Goal: Task Accomplishment & Management: Complete application form

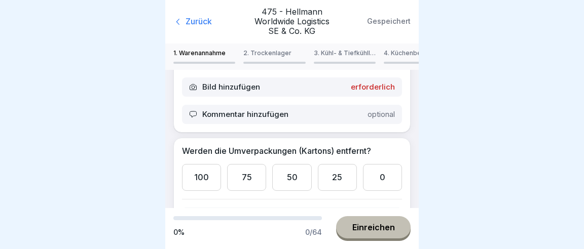
scroll to position [95, 0]
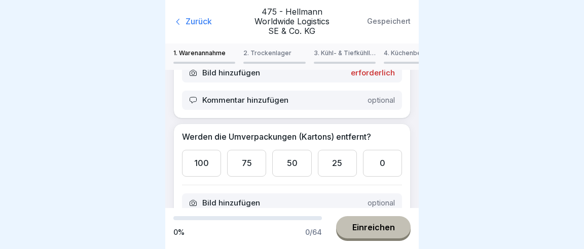
click at [189, 150] on div "100" at bounding box center [201, 163] width 39 height 27
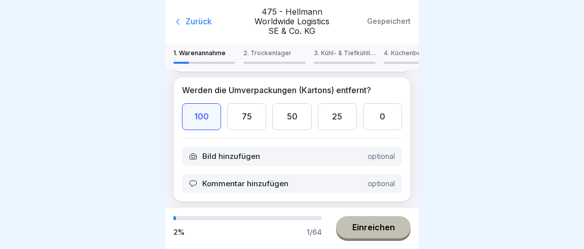
scroll to position [142, 0]
click at [350, 233] on div "25" at bounding box center [337, 246] width 39 height 27
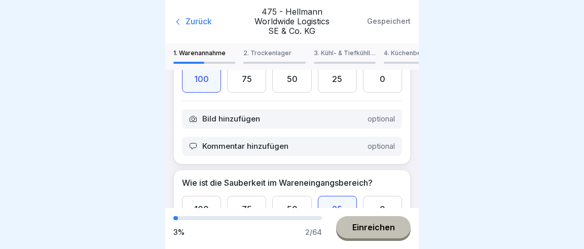
scroll to position [237, 0]
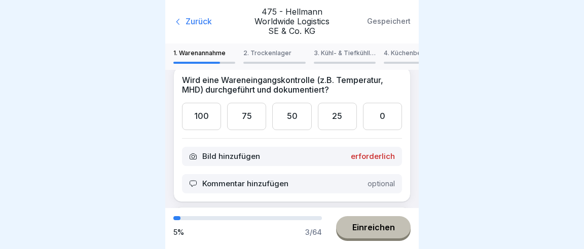
scroll to position [0, 0]
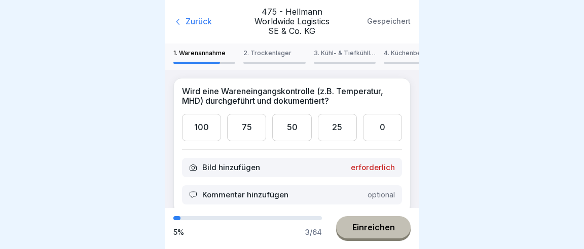
click at [527, 92] on div at bounding box center [292, 124] width 584 height 249
click at [494, 209] on div at bounding box center [292, 124] width 584 height 249
drag, startPoint x: 487, startPoint y: 136, endPoint x: 451, endPoint y: 149, distance: 38.1
drag, startPoint x: 448, startPoint y: 150, endPoint x: 441, endPoint y: 126, distance: 25.3
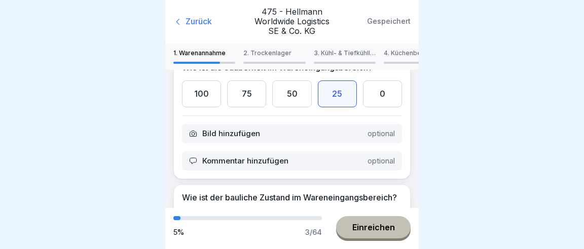
scroll to position [295, 0]
click at [515, 20] on div at bounding box center [292, 124] width 584 height 249
click at [514, 32] on div at bounding box center [292, 124] width 584 height 249
click at [578, 42] on div at bounding box center [292, 124] width 584 height 249
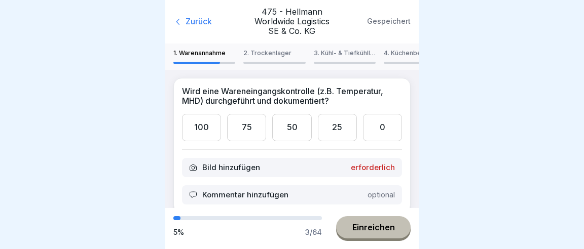
scroll to position [0, 0]
click at [189, 164] on icon at bounding box center [193, 168] width 8 height 8
click at [191, 166] on icon at bounding box center [193, 167] width 4 height 3
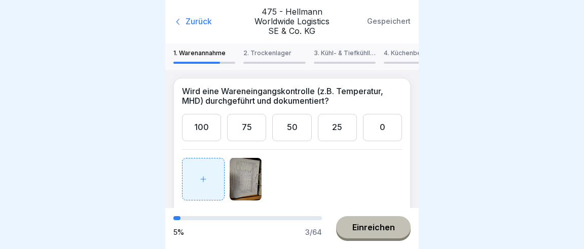
click at [202, 114] on div "100" at bounding box center [201, 127] width 39 height 27
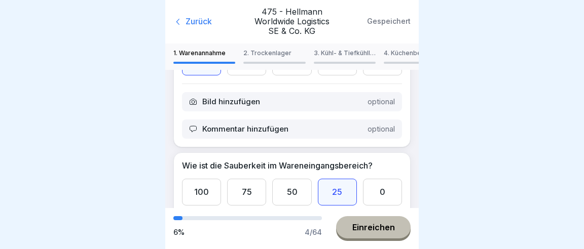
scroll to position [237, 0]
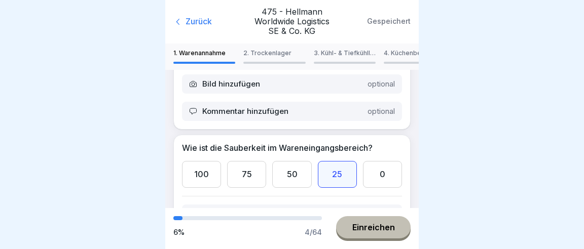
click at [189, 210] on icon at bounding box center [193, 214] width 8 height 8
click at [264, 232] on div "Kommentar hinzufügen optional" at bounding box center [292, 241] width 220 height 19
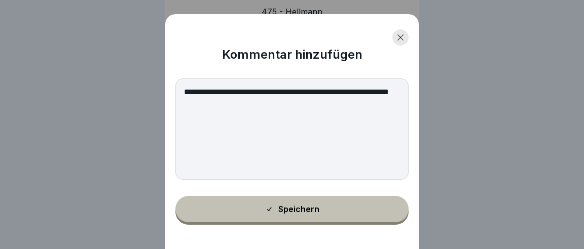
type textarea "**********"
click at [300, 211] on div "Speichern" at bounding box center [292, 209] width 54 height 9
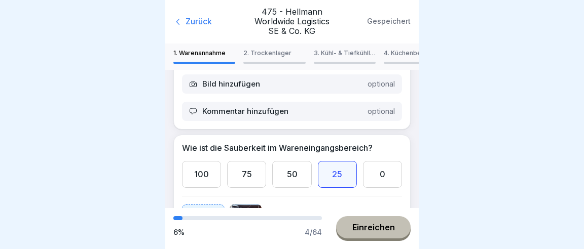
click at [238, 205] on img at bounding box center [245, 226] width 32 height 43
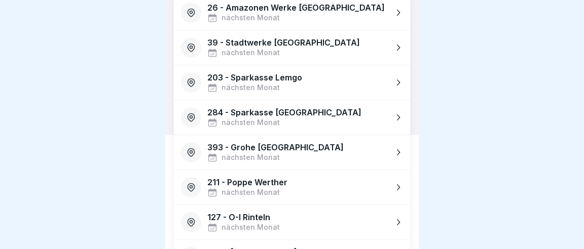
scroll to position [142, 0]
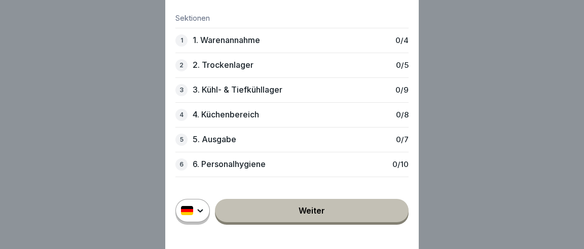
click at [276, 49] on div "1 1. Warenannahme 0 / 4" at bounding box center [291, 40] width 233 height 25
click at [281, 43] on div "1 1. Warenannahme 0 / 4" at bounding box center [291, 40] width 233 height 25
click at [230, 42] on p "1. Warenannahme" at bounding box center [225, 40] width 67 height 10
click at [318, 217] on link "Weiter" at bounding box center [312, 210] width 194 height 23
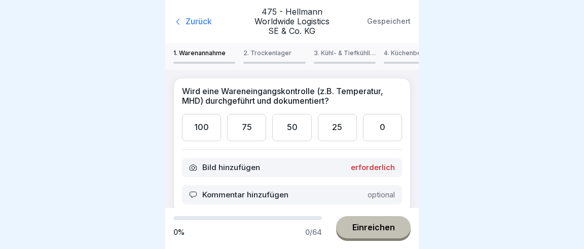
click at [202, 163] on p "Bild hinzufügen" at bounding box center [231, 167] width 58 height 9
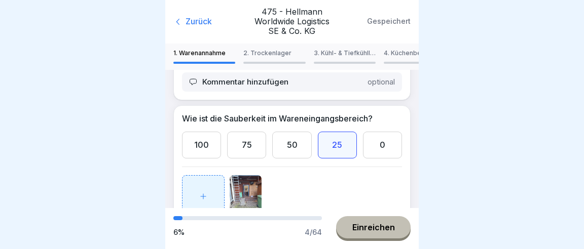
scroll to position [284, 0]
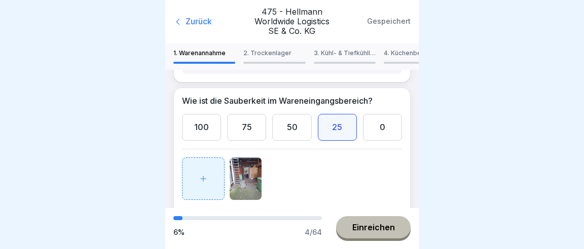
click at [247, 213] on p "Wird öffter gefegt, aber es ist ein Ecke wo im der Wind verwirbelt." at bounding box center [274, 222] width 151 height 18
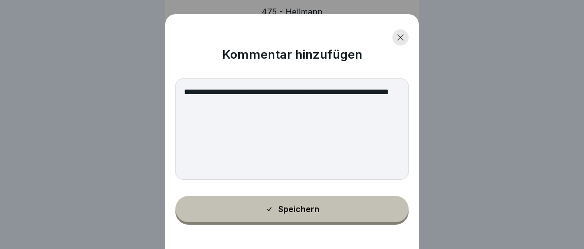
click at [392, 93] on textarea "**********" at bounding box center [291, 129] width 233 height 101
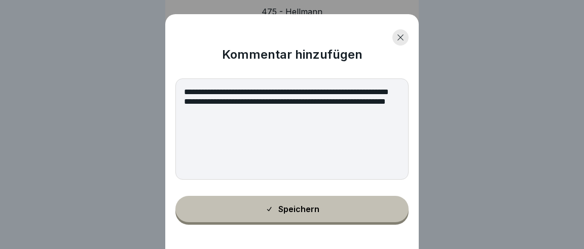
type textarea "**********"
click at [296, 212] on div "Speichern" at bounding box center [292, 209] width 54 height 9
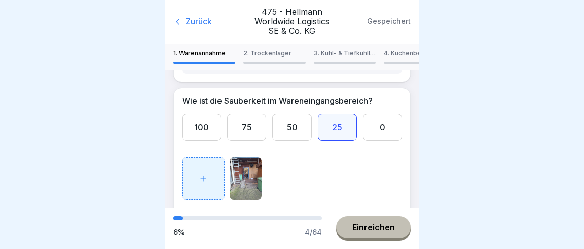
scroll to position [363, 0]
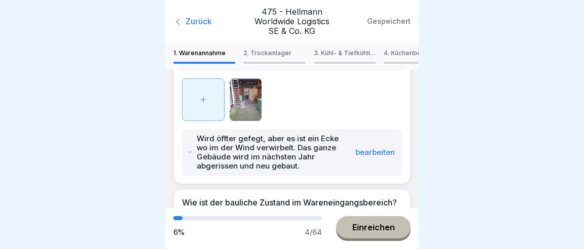
click at [257, 216] on div "75" at bounding box center [246, 229] width 39 height 27
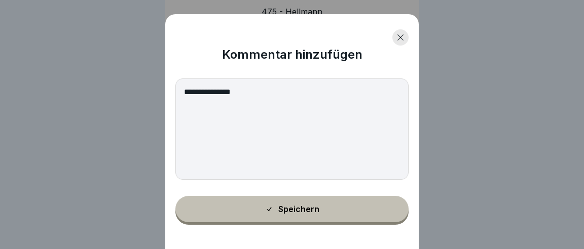
type textarea "**********"
click at [313, 207] on div "Speichern" at bounding box center [292, 209] width 54 height 9
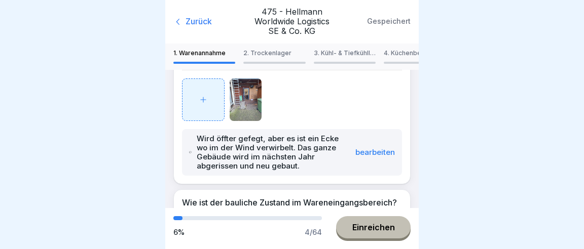
click at [366, 225] on button "Einreichen" at bounding box center [373, 227] width 74 height 22
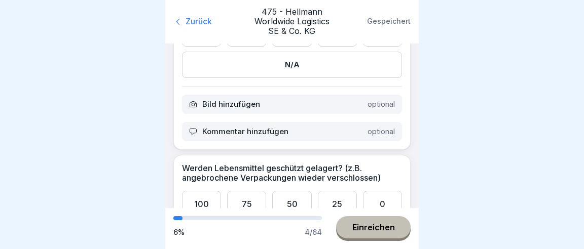
scroll to position [95, 0]
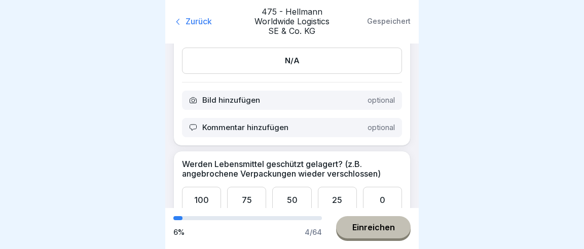
click at [207, 187] on div "100" at bounding box center [201, 200] width 39 height 27
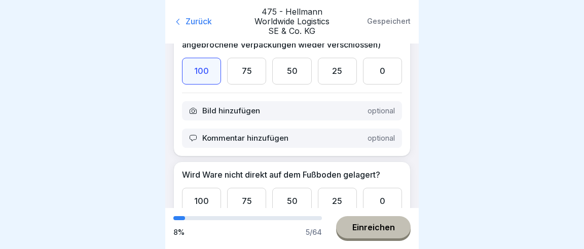
scroll to position [237, 0]
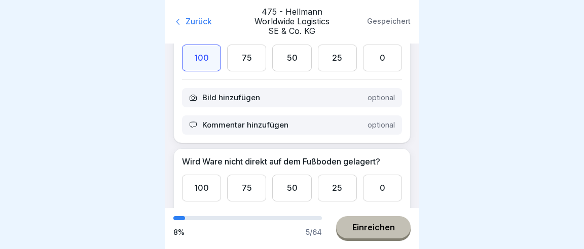
click at [200, 175] on div "100" at bounding box center [201, 188] width 39 height 27
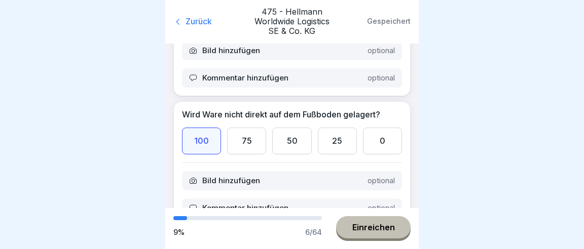
scroll to position [332, 0]
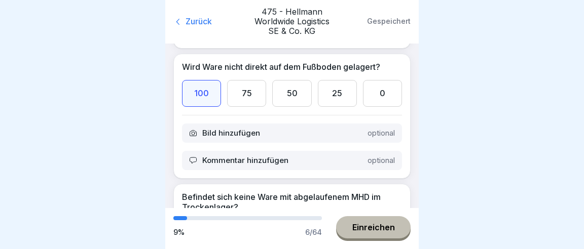
click at [197, 220] on div "100" at bounding box center [201, 233] width 39 height 27
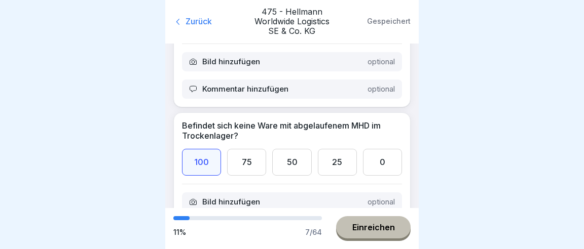
scroll to position [427, 0]
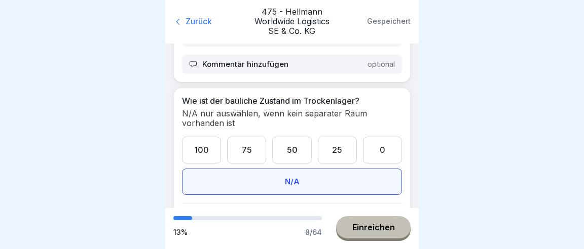
scroll to position [569, 0]
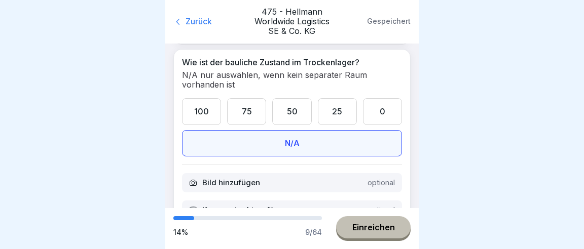
scroll to position [616, 0]
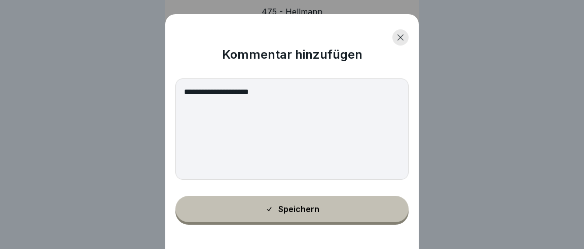
type textarea "**********"
click at [267, 215] on button "Speichern" at bounding box center [291, 209] width 233 height 26
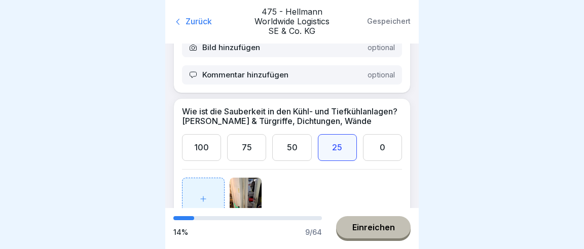
scroll to position [758, 0]
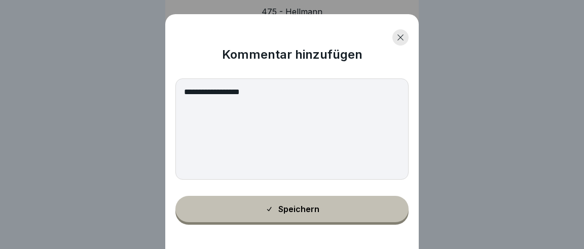
type textarea "**********"
click at [288, 213] on button "Speichern" at bounding box center [291, 209] width 233 height 26
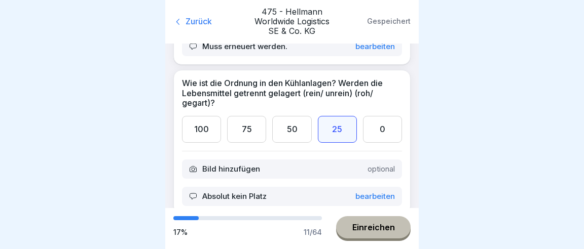
scroll to position [948, 0]
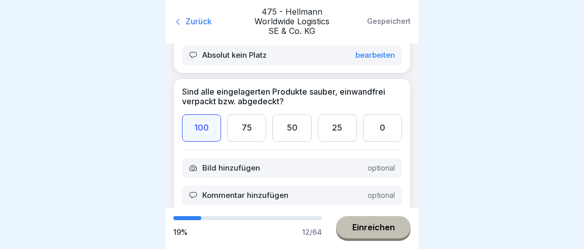
scroll to position [1090, 0]
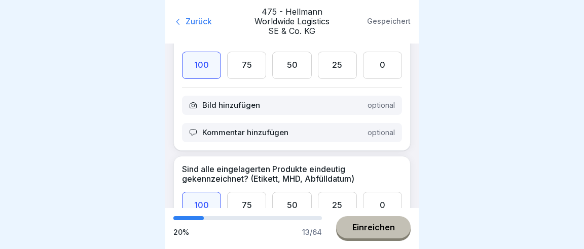
scroll to position [1185, 0]
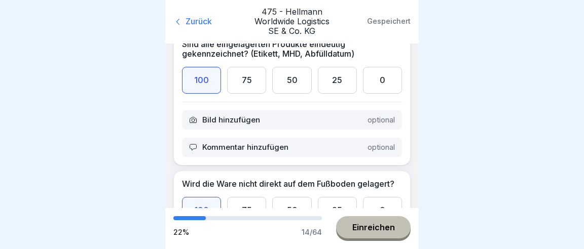
scroll to position [1280, 0]
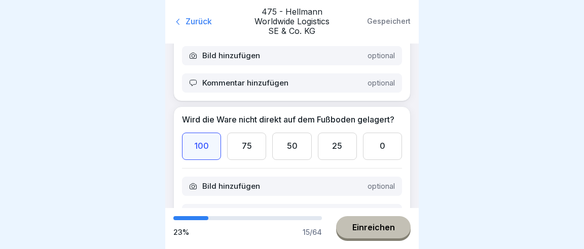
scroll to position [1375, 0]
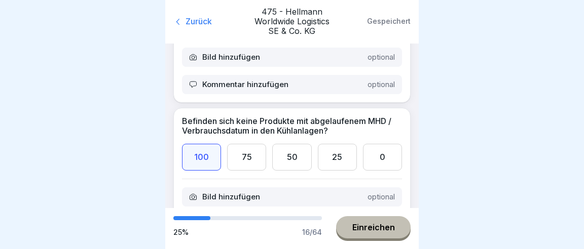
scroll to position [1470, 0]
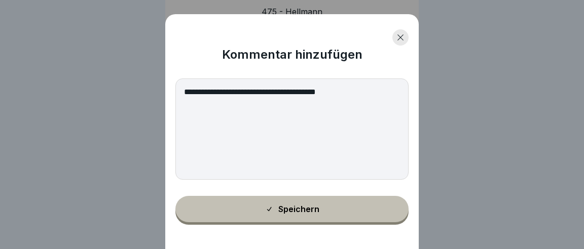
type textarea "**********"
click at [296, 208] on div "Speichern" at bounding box center [292, 209] width 54 height 9
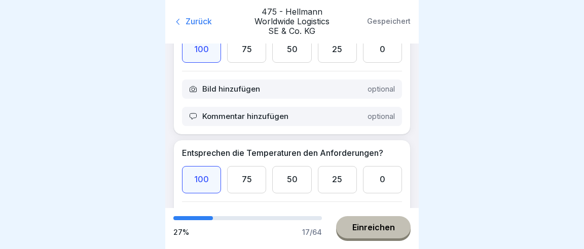
scroll to position [1612, 0]
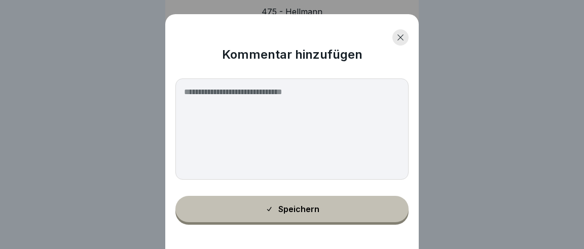
click at [308, 211] on div "Speichern" at bounding box center [292, 209] width 54 height 9
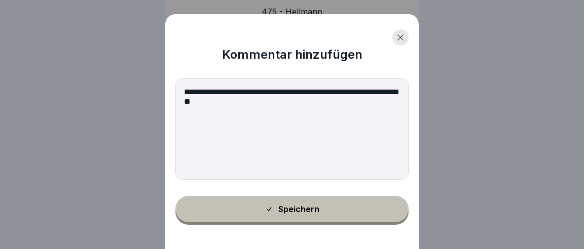
type textarea "**********"
click at [294, 209] on div "Speichern" at bounding box center [292, 209] width 54 height 9
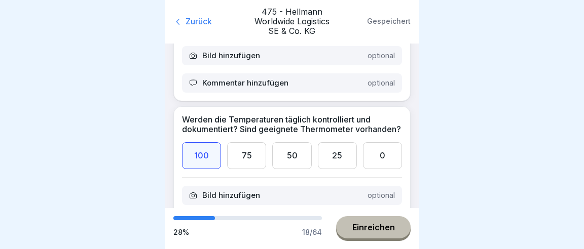
scroll to position [1754, 0]
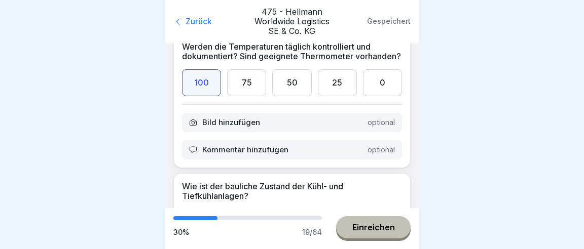
scroll to position [1849, 0]
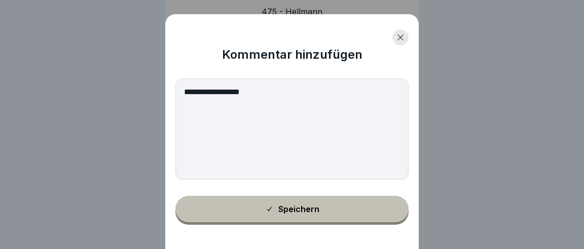
type textarea "**********"
click at [278, 214] on button "Speichern" at bounding box center [291, 209] width 233 height 26
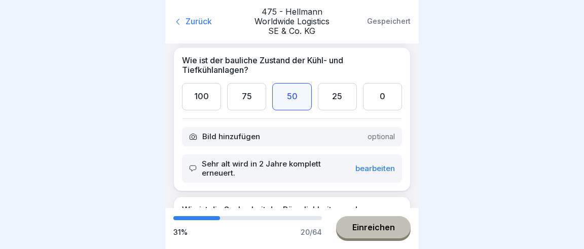
scroll to position [1944, 0]
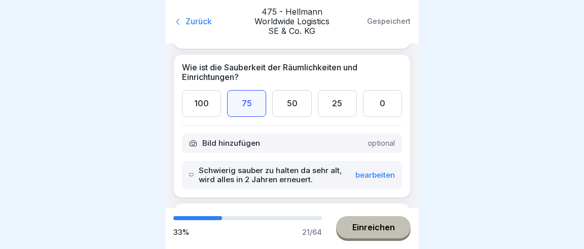
scroll to position [2086, 0]
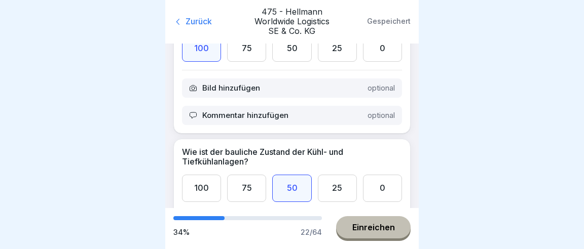
scroll to position [1849, 0]
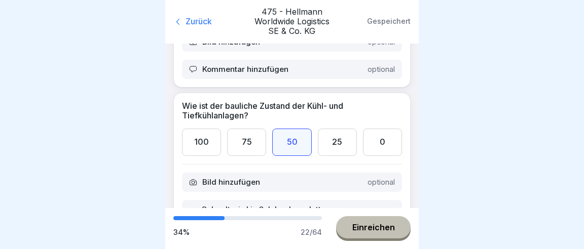
scroll to position [1897, 0]
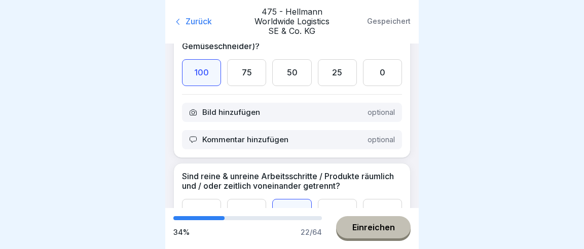
scroll to position [2275, 0]
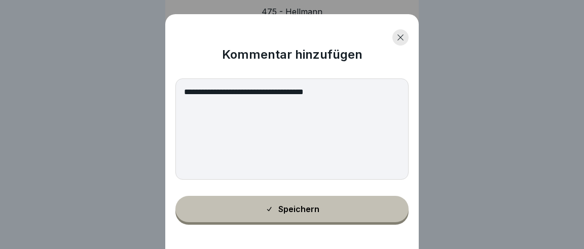
type textarea "**********"
click at [288, 212] on div "Speichern" at bounding box center [292, 209] width 54 height 9
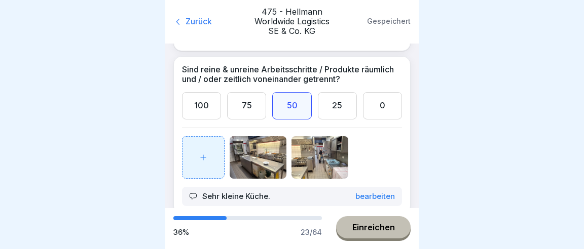
scroll to position [2371, 0]
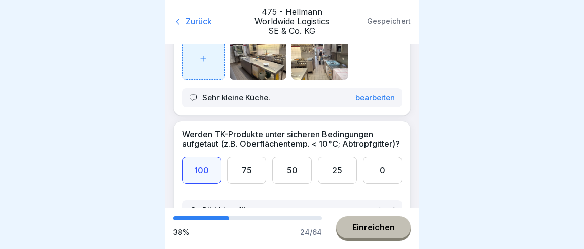
scroll to position [2513, 0]
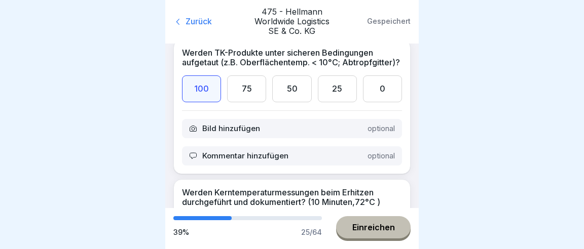
scroll to position [2560, 0]
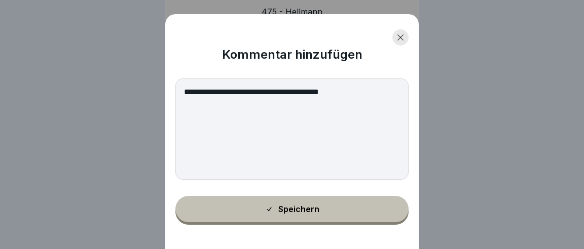
type textarea "**********"
click at [279, 215] on button "Speichern" at bounding box center [291, 209] width 233 height 26
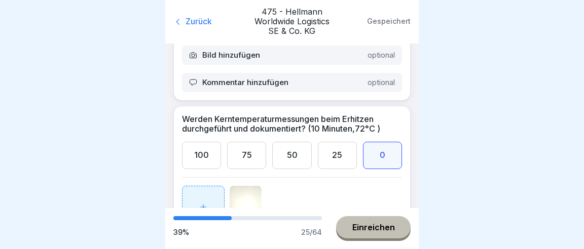
scroll to position [2608, 0]
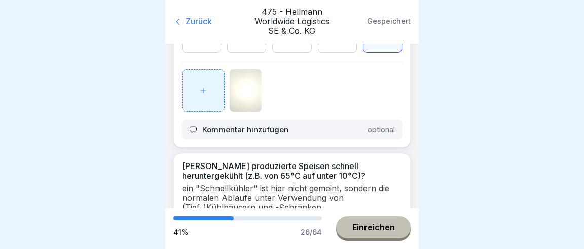
scroll to position [2750, 0]
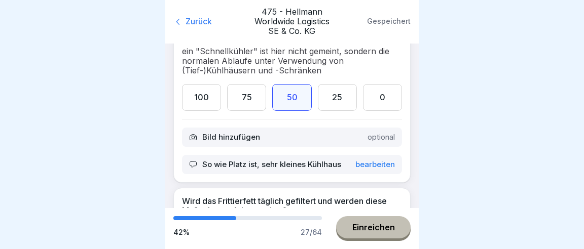
scroll to position [2892, 0]
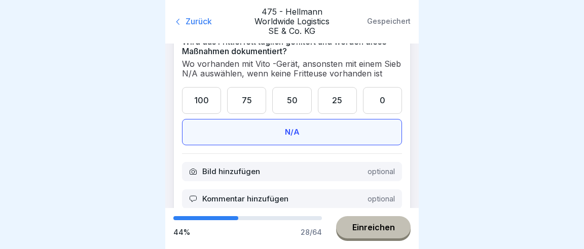
scroll to position [3034, 0]
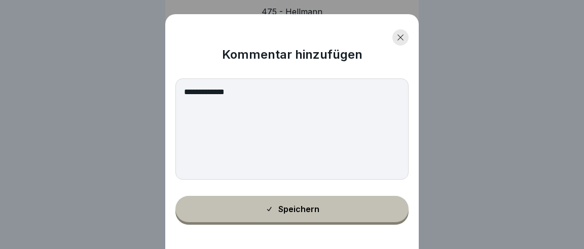
type textarea "**********"
click at [293, 210] on div "Speichern" at bounding box center [292, 209] width 54 height 9
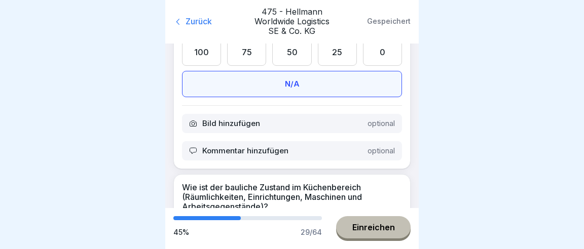
scroll to position [3129, 0]
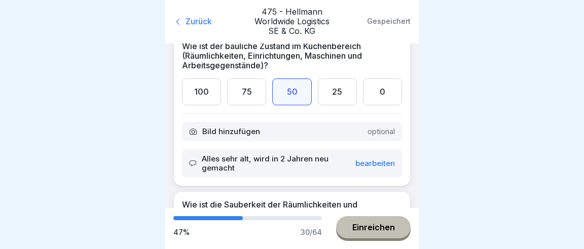
scroll to position [3224, 0]
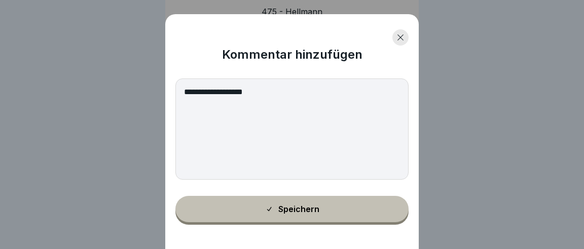
type textarea "**********"
click at [309, 215] on button "Speichern" at bounding box center [291, 209] width 233 height 26
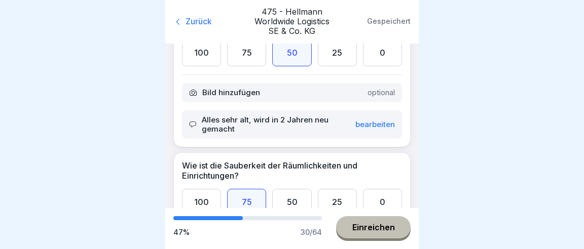
scroll to position [3271, 0]
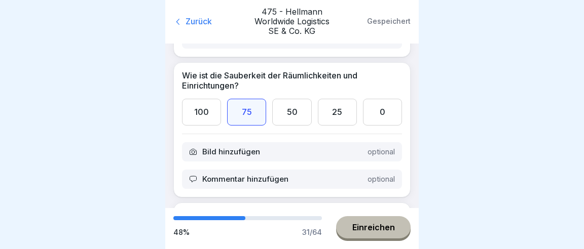
scroll to position [3366, 0]
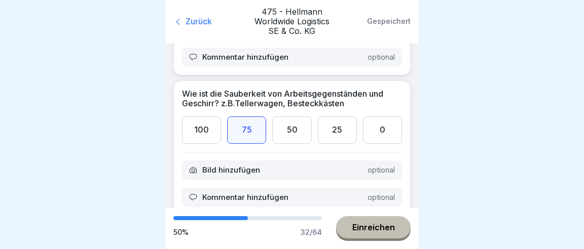
scroll to position [3461, 0]
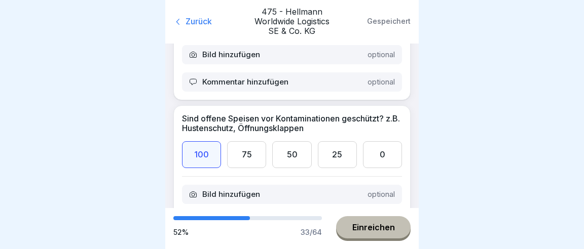
scroll to position [3603, 0]
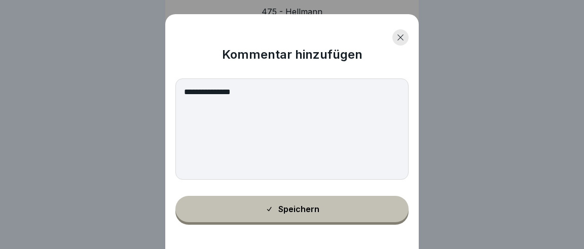
type textarea "**********"
click at [297, 213] on button "Speichern" at bounding box center [291, 209] width 233 height 26
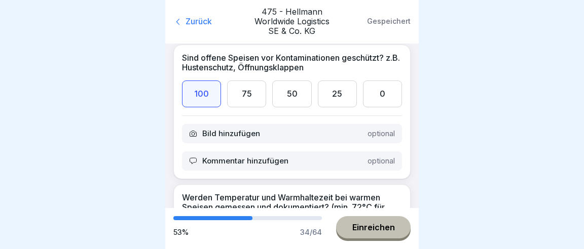
scroll to position [3698, 0]
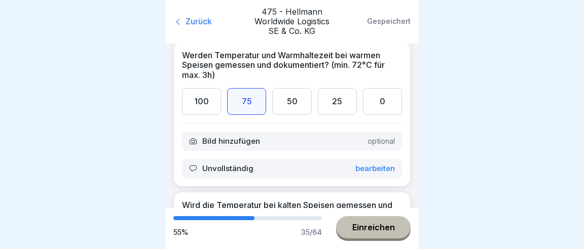
scroll to position [3840, 0]
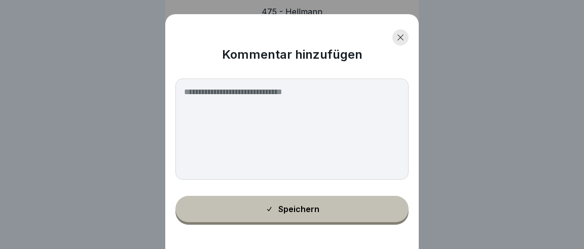
drag, startPoint x: 373, startPoint y: 242, endPoint x: 441, endPoint y: 218, distance: 71.9
click at [373, 242] on div "Kommentar hinzufügen Speichern" at bounding box center [291, 131] width 253 height 235
click at [407, 46] on div at bounding box center [400, 37] width 16 height 16
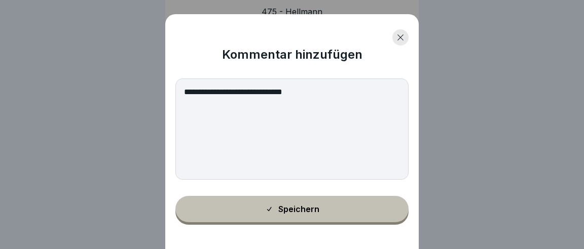
type textarea "**********"
click at [323, 211] on button "Speichern" at bounding box center [291, 209] width 233 height 26
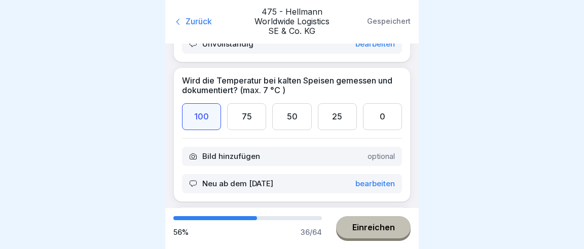
scroll to position [3935, 0]
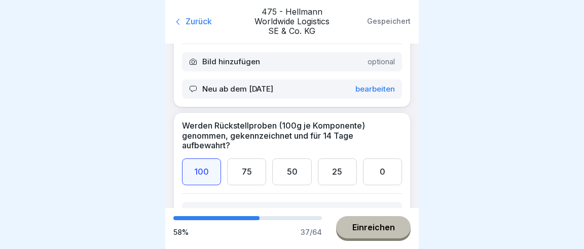
scroll to position [4030, 0]
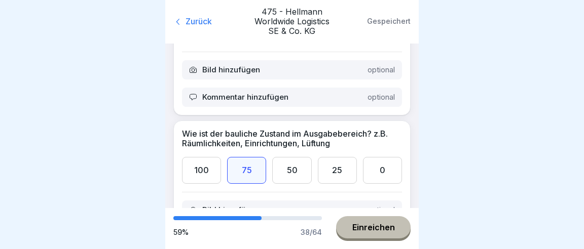
scroll to position [4172, 0]
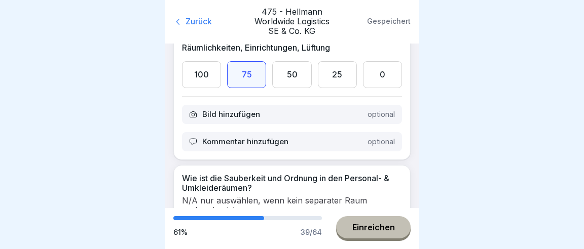
scroll to position [4267, 0]
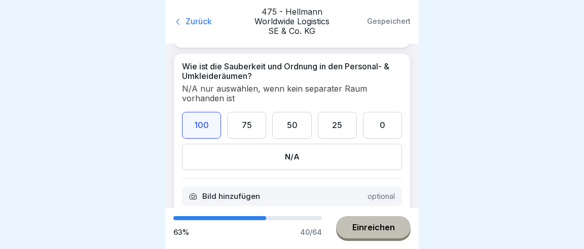
scroll to position [4409, 0]
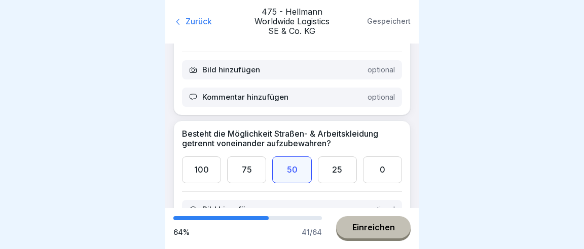
scroll to position [4504, 0]
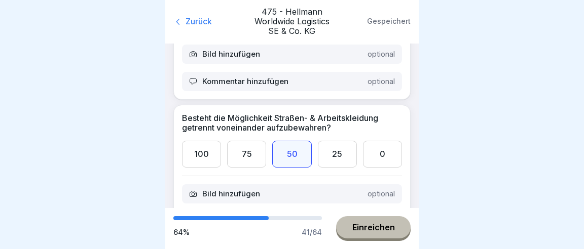
drag, startPoint x: 207, startPoint y: 145, endPoint x: 212, endPoint y: 142, distance: 5.7
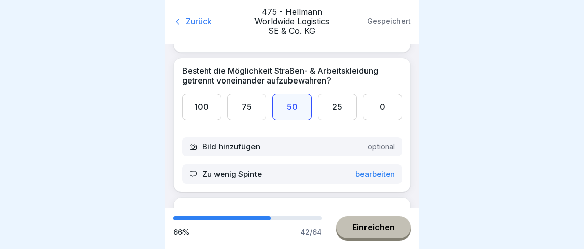
scroll to position [4599, 0]
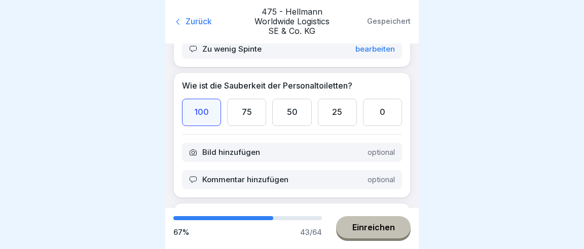
scroll to position [4694, 0]
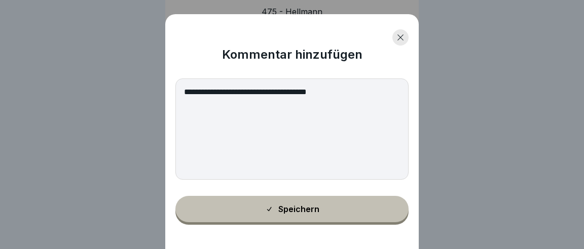
type textarea "**********"
click at [282, 214] on button "Speichern" at bounding box center [291, 209] width 233 height 26
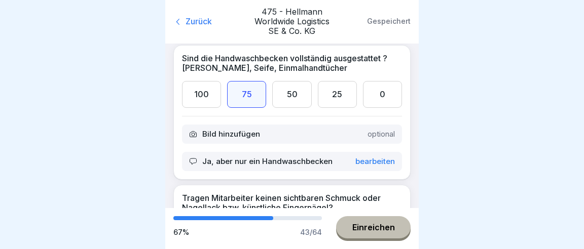
scroll to position [4836, 0]
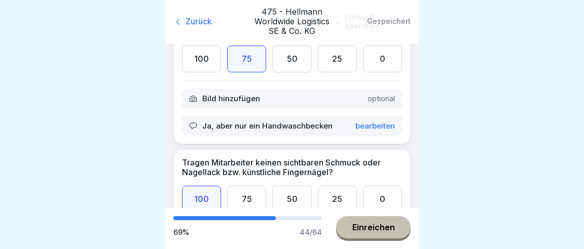
scroll to position [4883, 0]
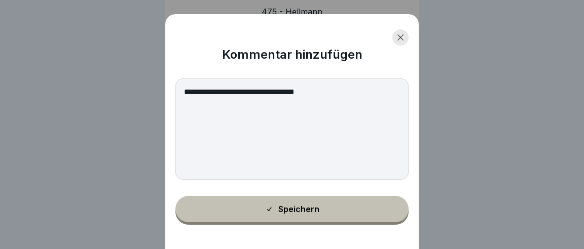
type textarea "**********"
click at [327, 212] on button "Speichern" at bounding box center [291, 209] width 233 height 26
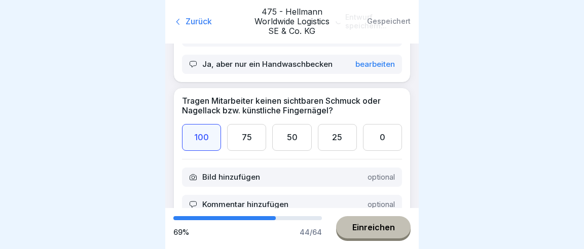
scroll to position [4979, 0]
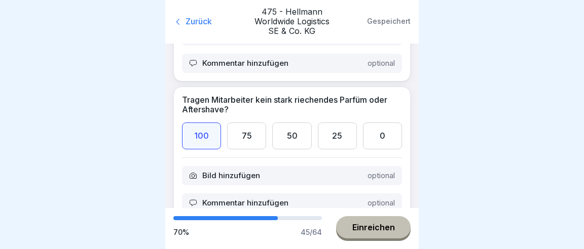
scroll to position [5120, 0]
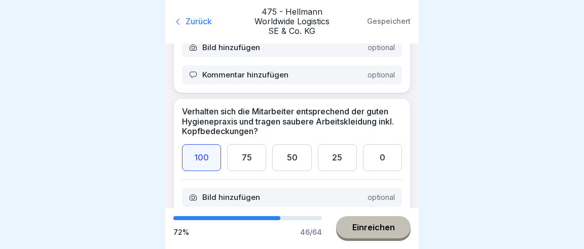
scroll to position [5216, 0]
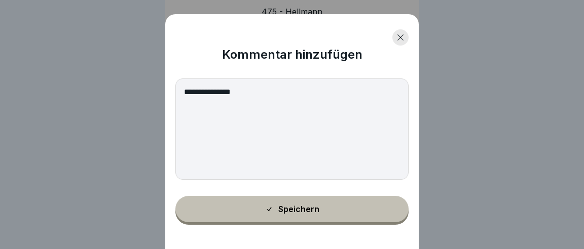
click at [239, 94] on textarea "**********" at bounding box center [291, 129] width 233 height 101
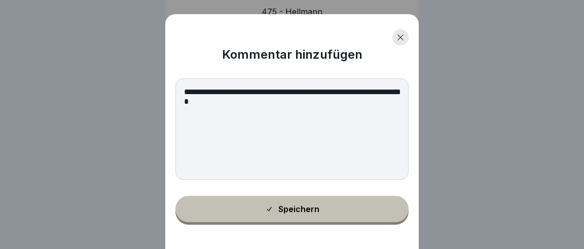
type textarea "**********"
click at [306, 206] on button "Speichern" at bounding box center [291, 209] width 233 height 26
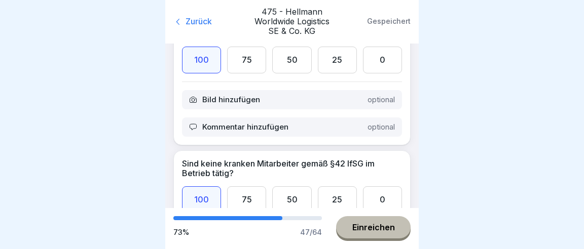
scroll to position [5310, 0]
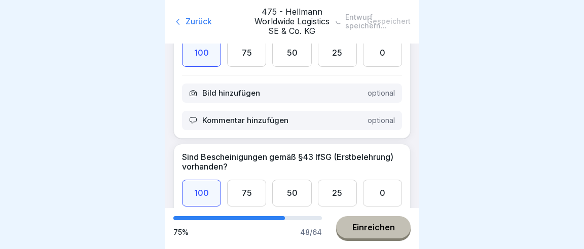
scroll to position [5453, 0]
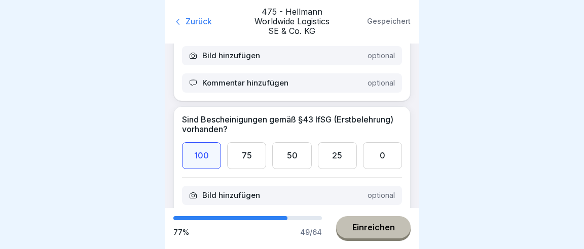
scroll to position [5500, 0]
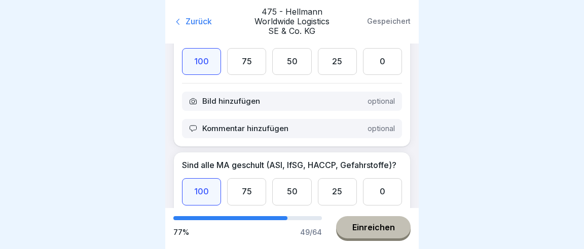
scroll to position [5595, 0]
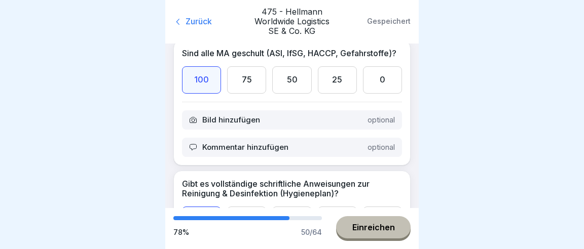
scroll to position [5737, 0]
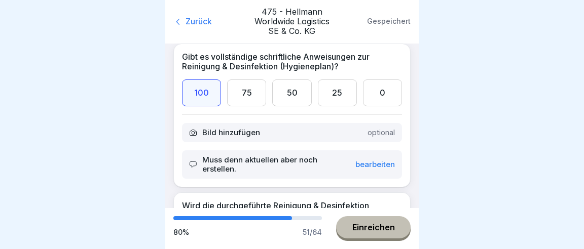
scroll to position [5832, 0]
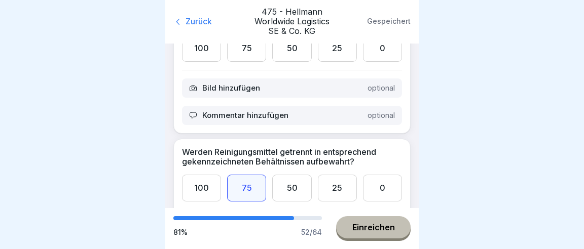
scroll to position [6022, 0]
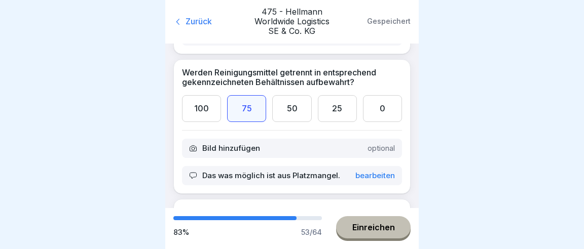
scroll to position [6116, 0]
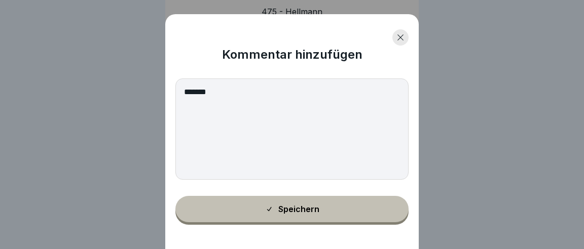
type textarea "******"
click at [270, 211] on button "Speichern" at bounding box center [291, 209] width 233 height 26
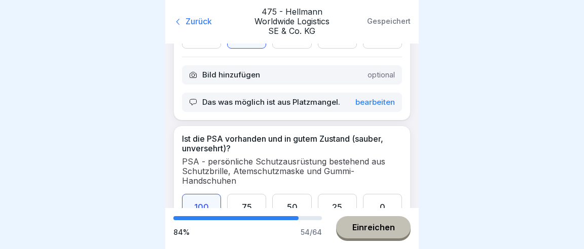
scroll to position [6259, 0]
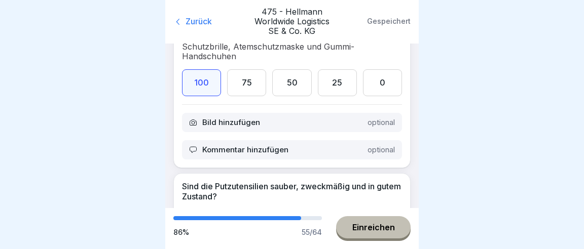
scroll to position [6306, 0]
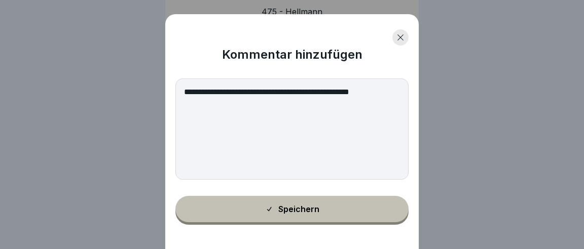
type textarea "**********"
click at [306, 214] on button "Speichern" at bounding box center [291, 209] width 233 height 26
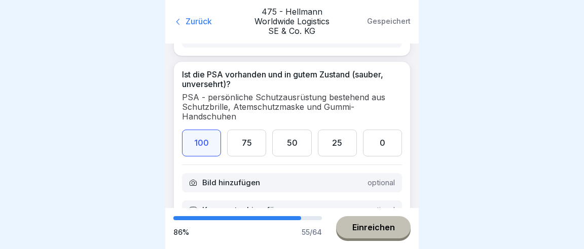
scroll to position [6211, 0]
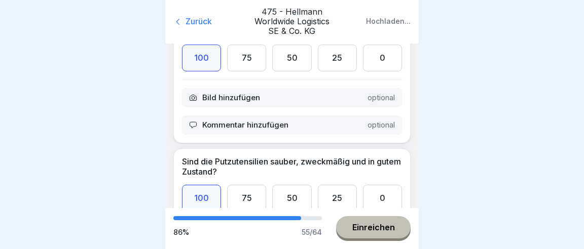
scroll to position [6353, 0]
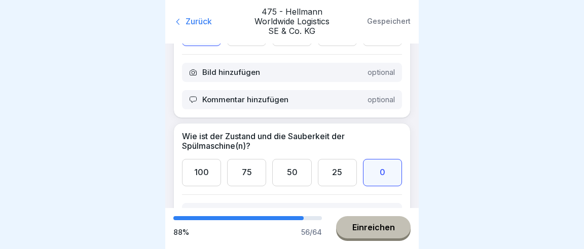
scroll to position [6496, 0]
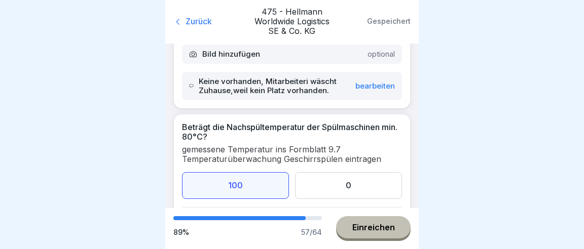
scroll to position [6638, 0]
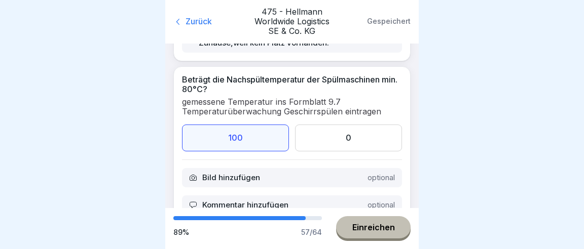
scroll to position [6733, 0]
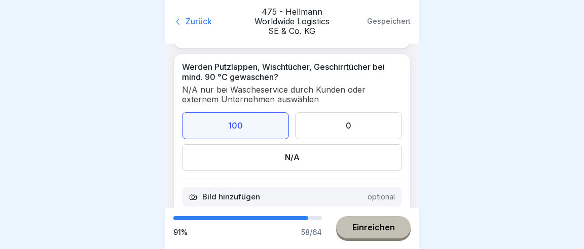
scroll to position [6875, 0]
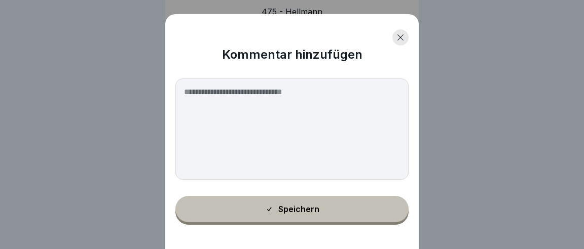
click at [400, 45] on div at bounding box center [400, 37] width 16 height 16
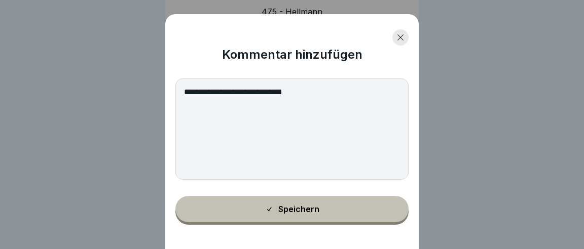
type textarea "**********"
click at [299, 209] on div "Speichern" at bounding box center [292, 209] width 54 height 9
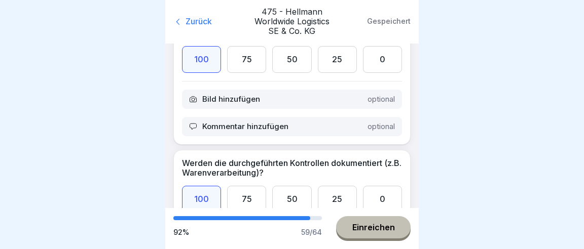
scroll to position [7112, 0]
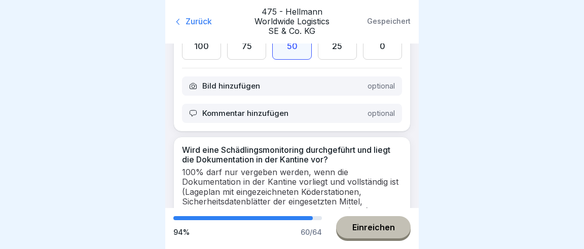
scroll to position [7444, 0]
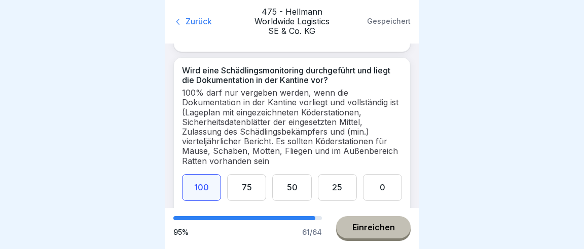
scroll to position [7468, 0]
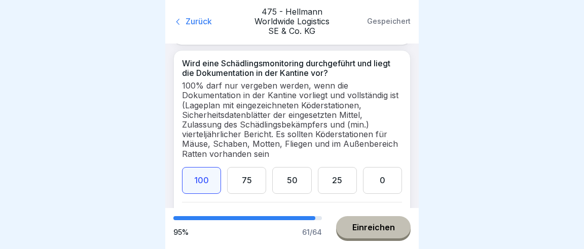
click at [380, 226] on button "Einreichen" at bounding box center [373, 227] width 74 height 22
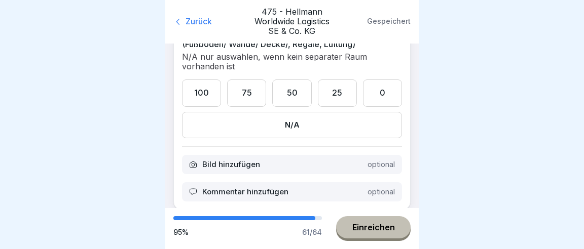
scroll to position [0, 0]
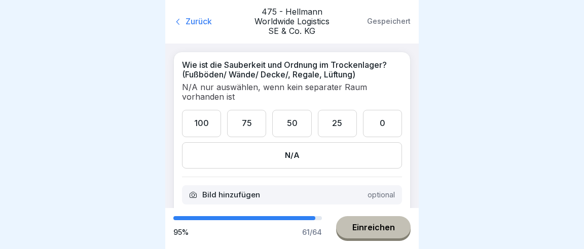
click at [304, 142] on div "N/A" at bounding box center [292, 155] width 220 height 26
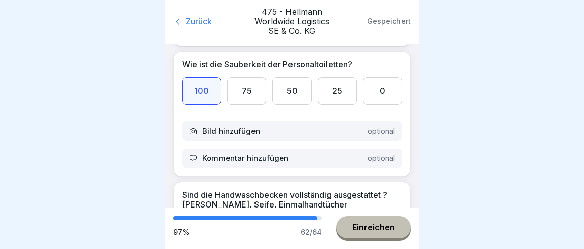
scroll to position [4789, 0]
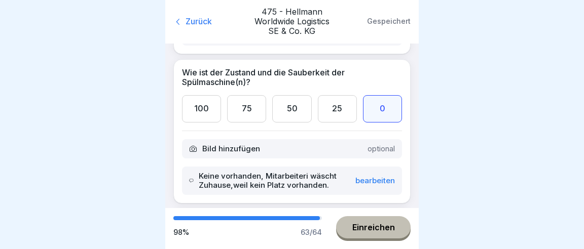
scroll to position [6685, 0]
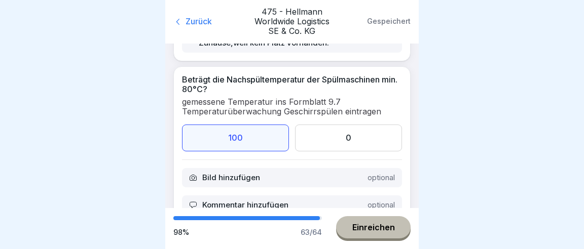
click at [376, 232] on div "Einreichen" at bounding box center [373, 227] width 43 height 9
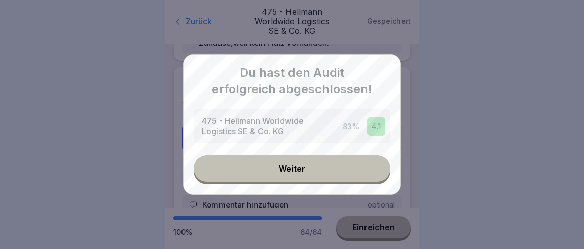
click at [289, 166] on div "Weiter" at bounding box center [292, 168] width 26 height 9
